Goal: Check status: Check status

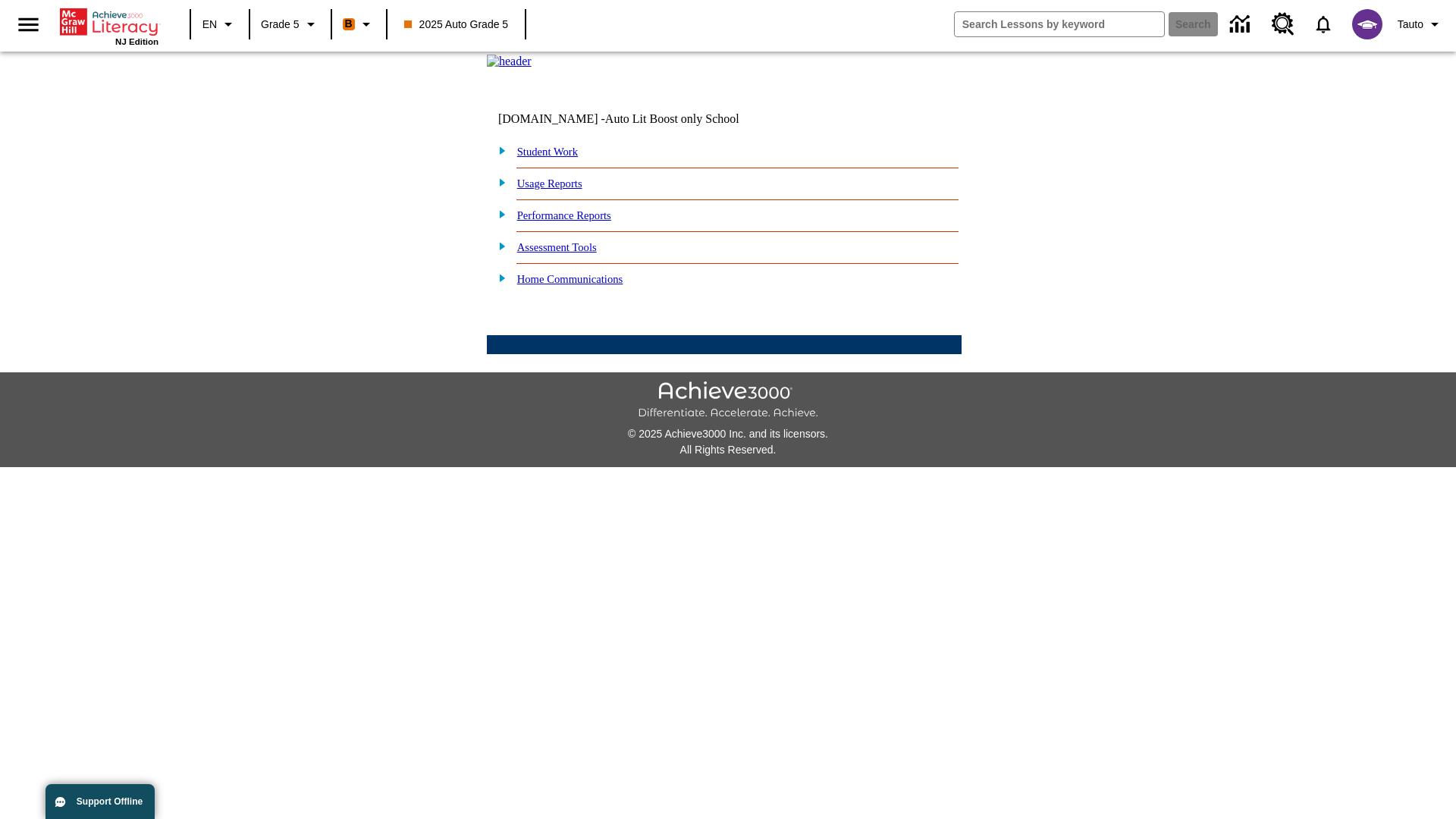
click at [580, 221] on link "Performance Reports" at bounding box center [564, 215] width 94 height 12
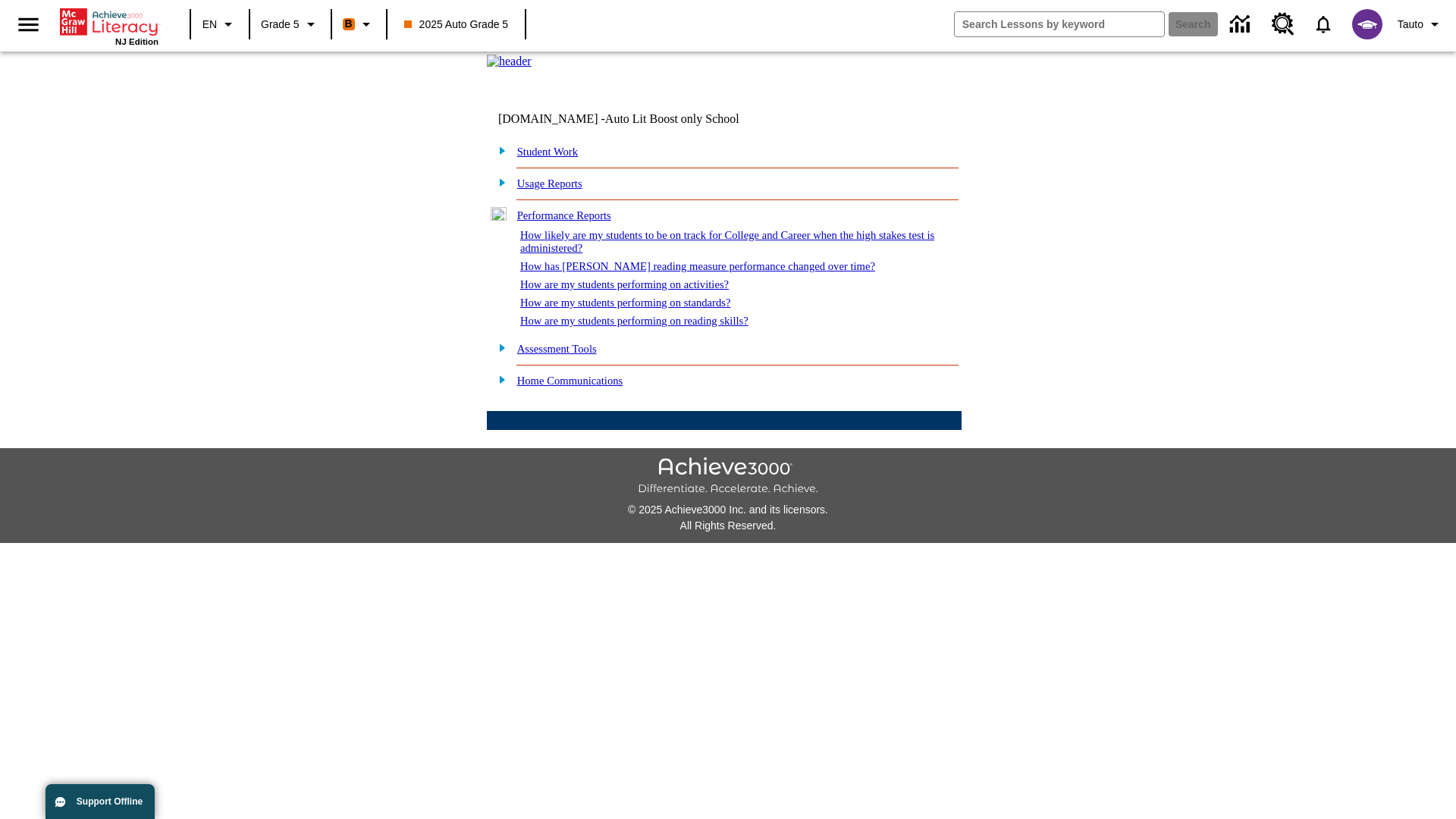
click at [639, 290] on link "How are my students performing on activities?" at bounding box center [624, 284] width 209 height 12
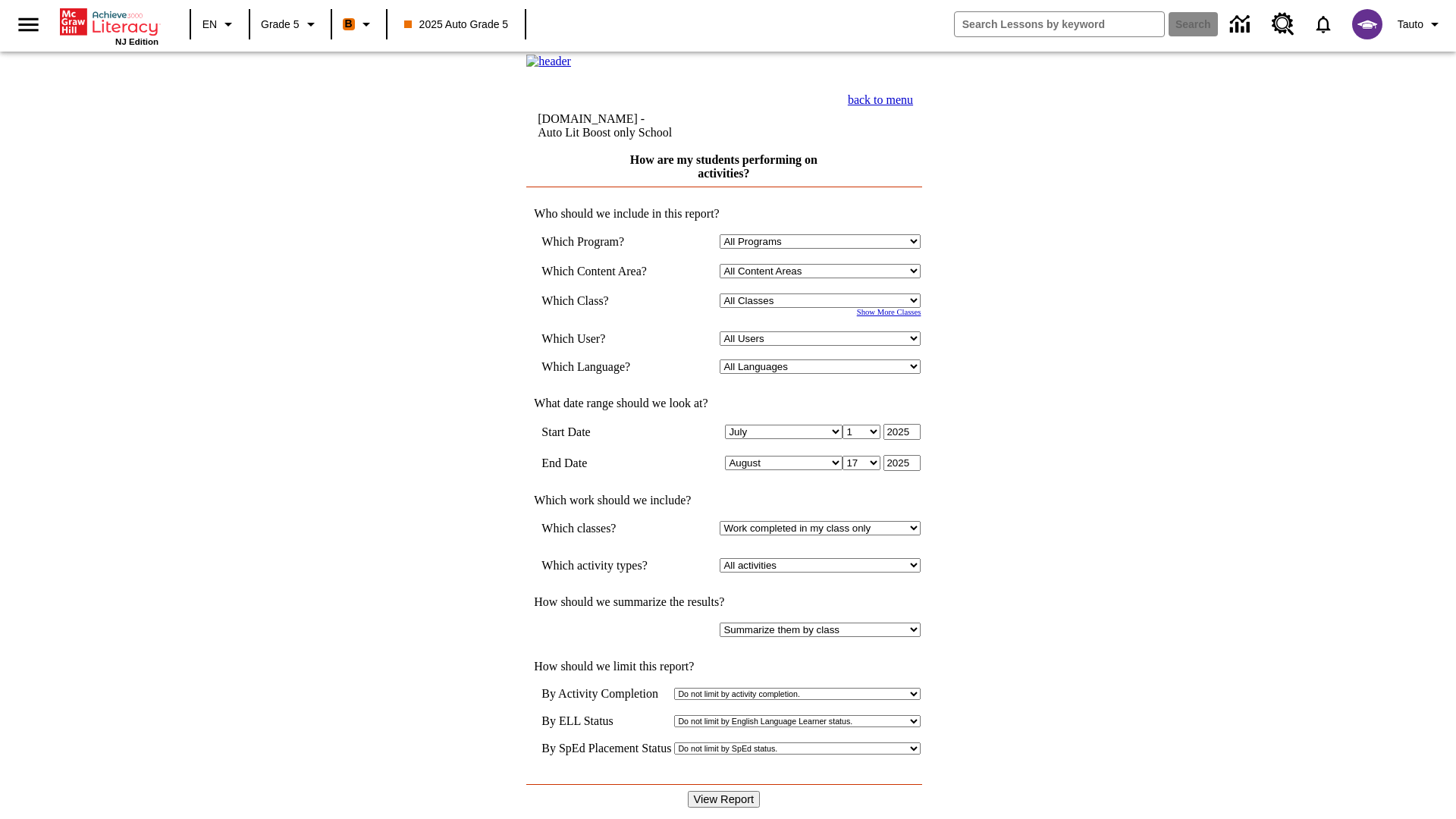
click at [823, 308] on select "Select a Class: All Classes 2025 Auto Grade 5 OL 2025 Auto Grade 6" at bounding box center [820, 300] width 201 height 14
select select "11133131"
select select "21437107"
click at [725, 790] on input "View Report" at bounding box center [725, 798] width 73 height 16
